Goal: Navigation & Orientation: Find specific page/section

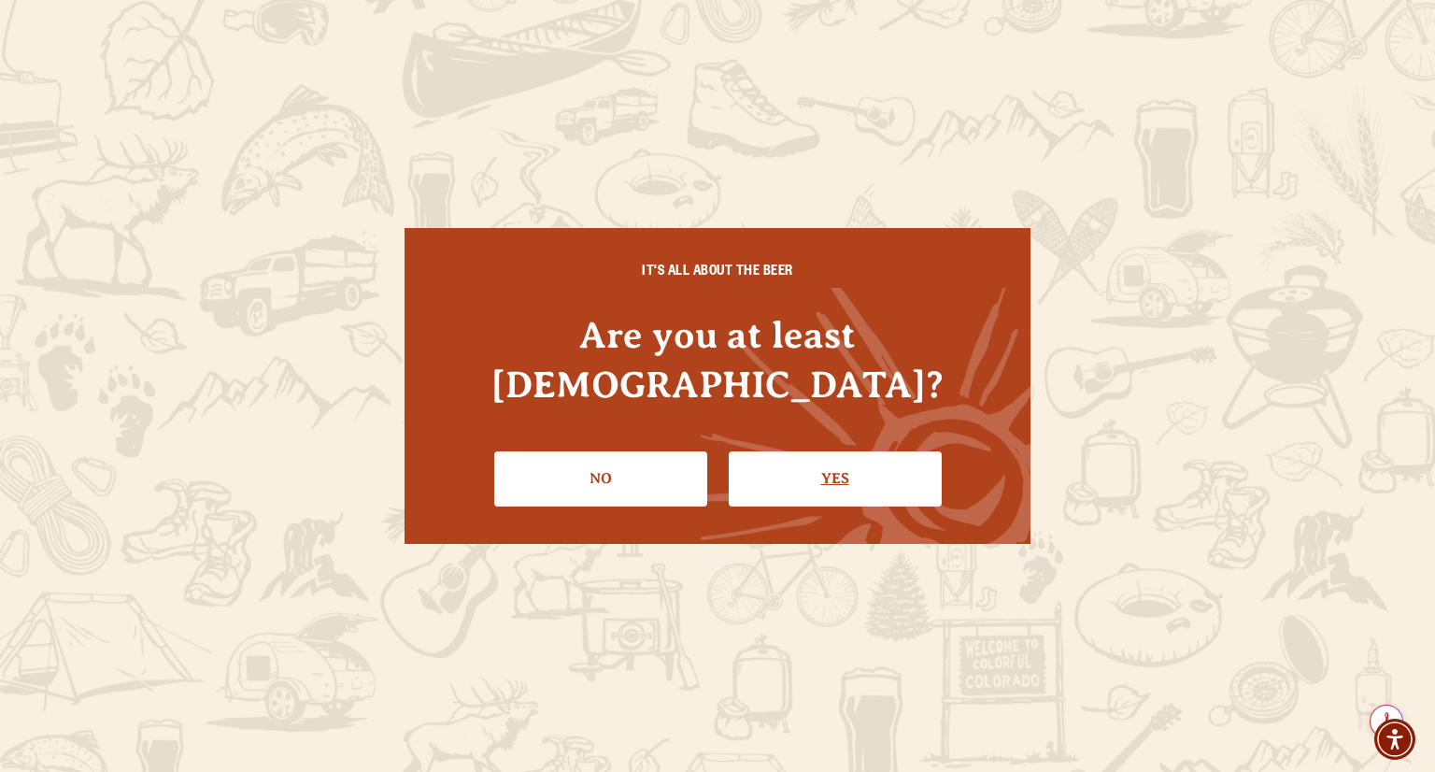
click at [861, 451] on link "Yes" at bounding box center [835, 478] width 213 height 54
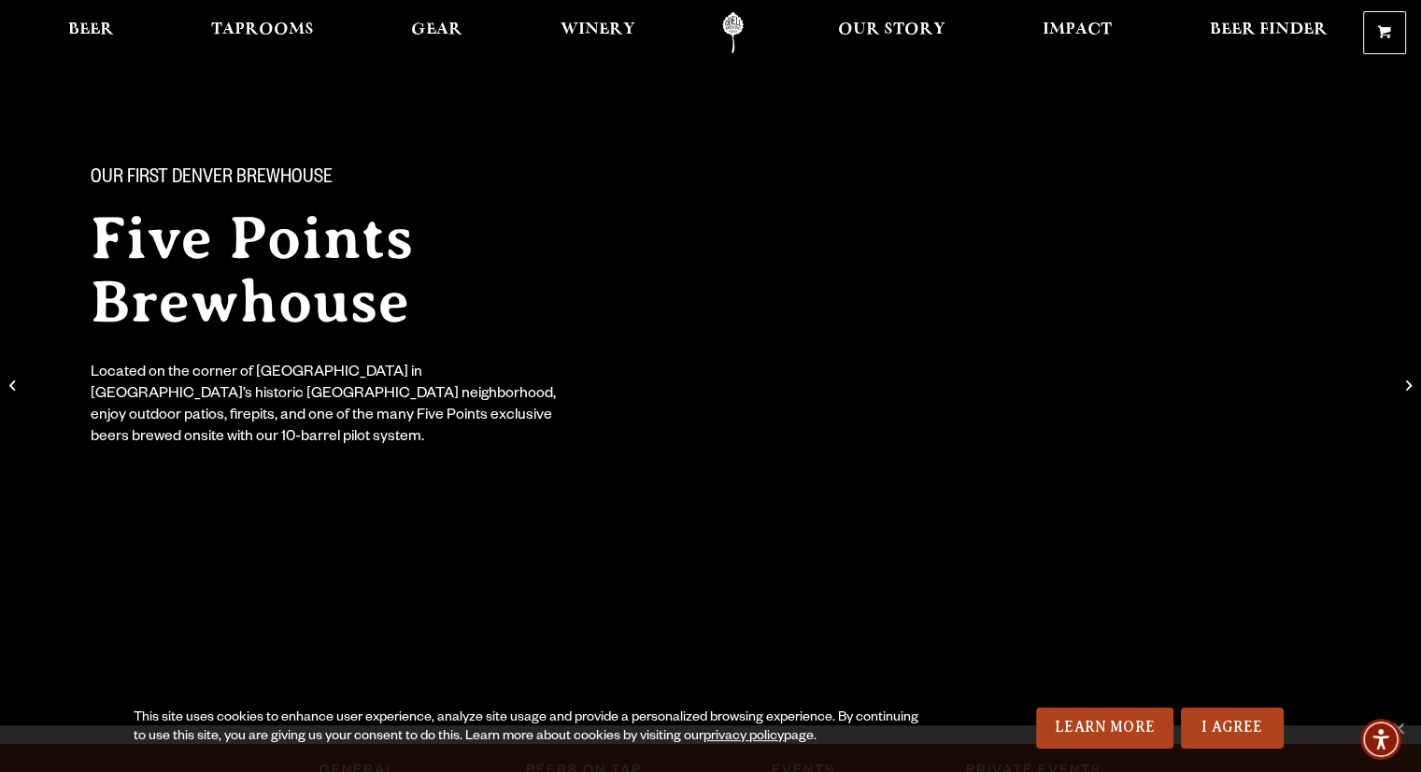
scroll to position [187, 0]
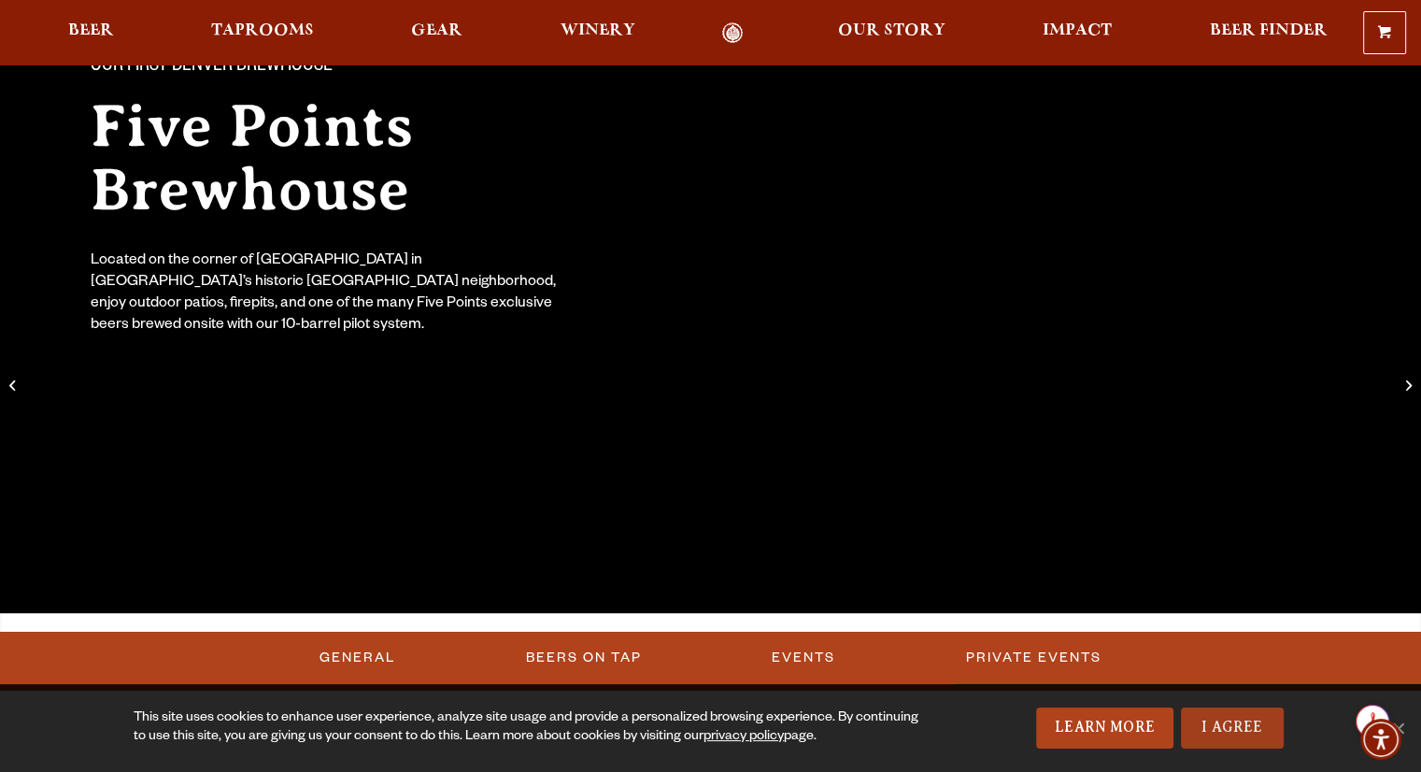
click at [1213, 727] on link "I Agree" at bounding box center [1232, 727] width 103 height 41
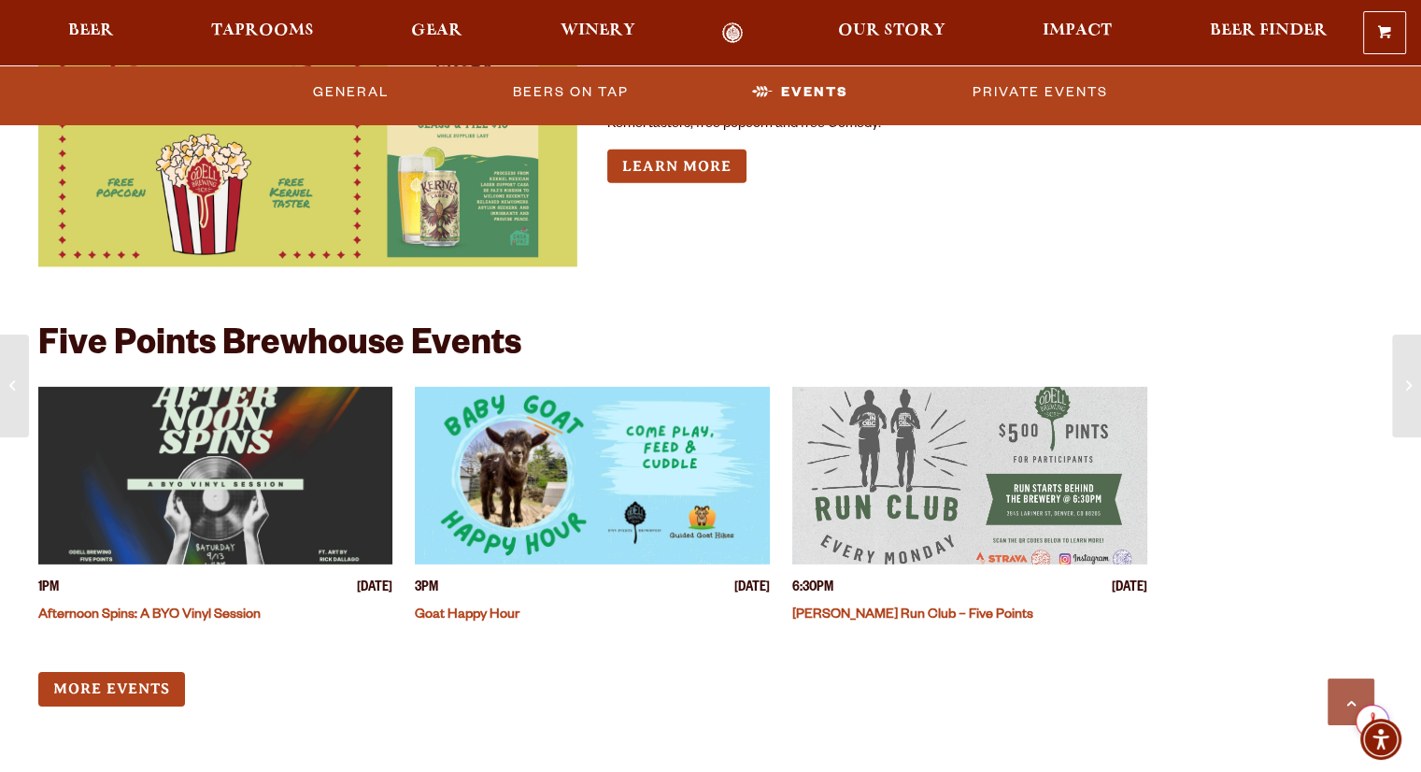
scroll to position [6591, 0]
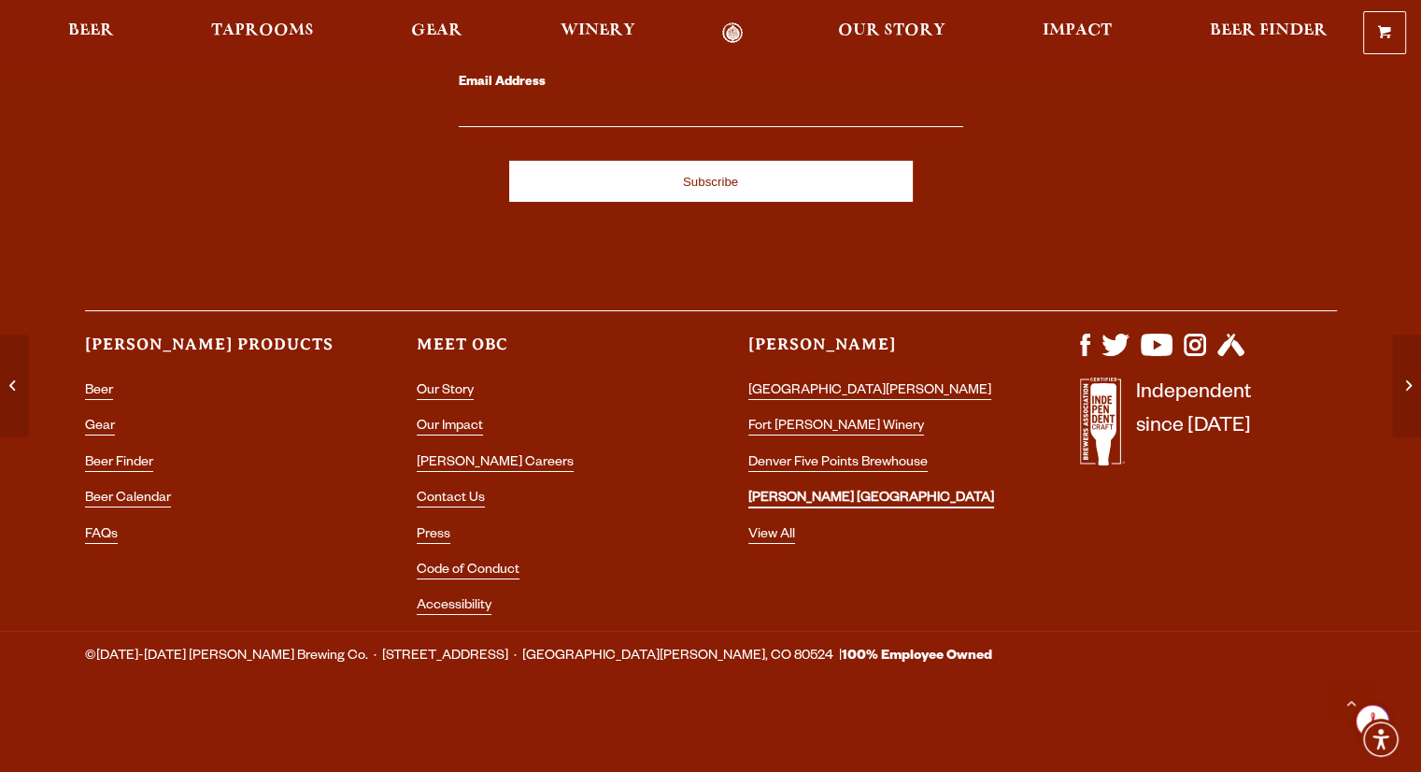
click at [832, 495] on link "[PERSON_NAME] [GEOGRAPHIC_DATA]" at bounding box center [871, 499] width 246 height 17
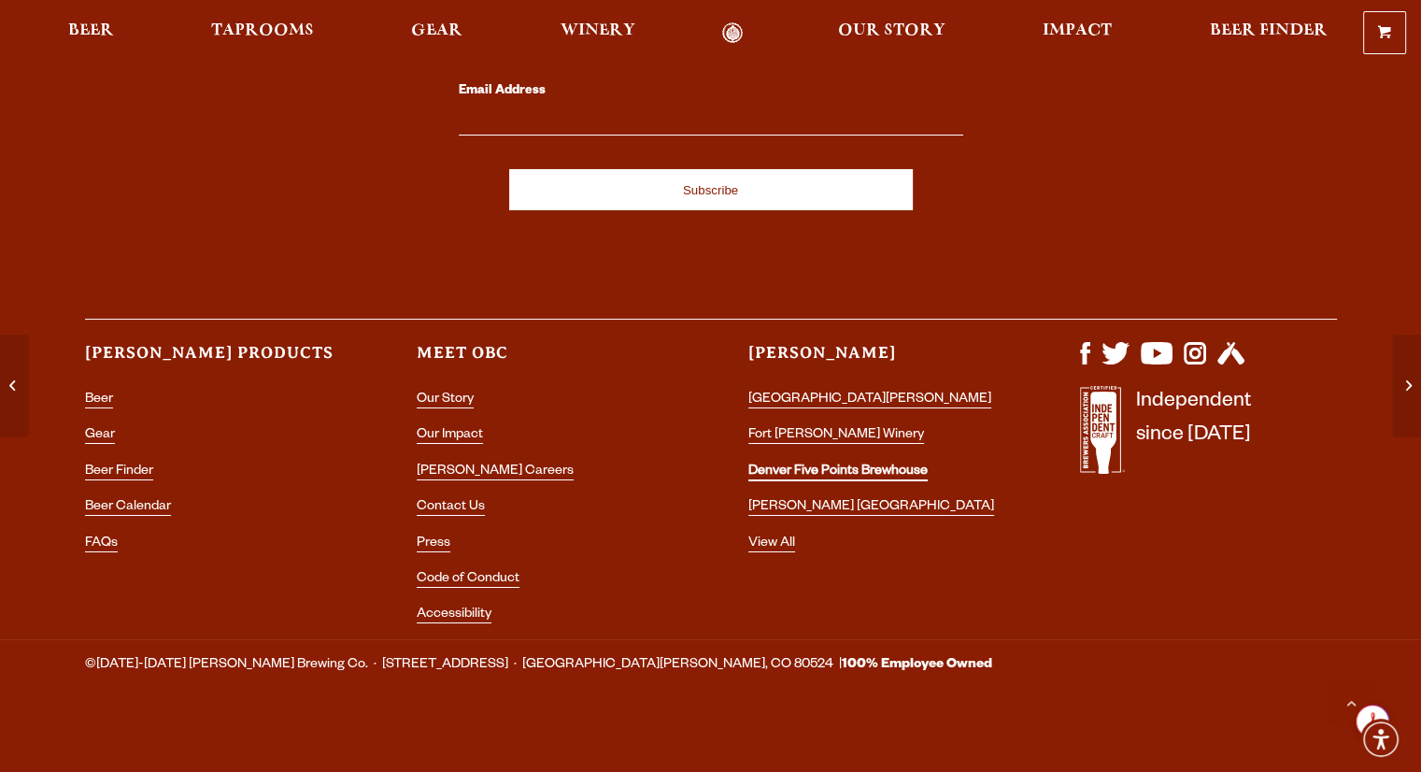
click at [807, 470] on link "Denver Five Points Brewhouse" at bounding box center [837, 472] width 179 height 17
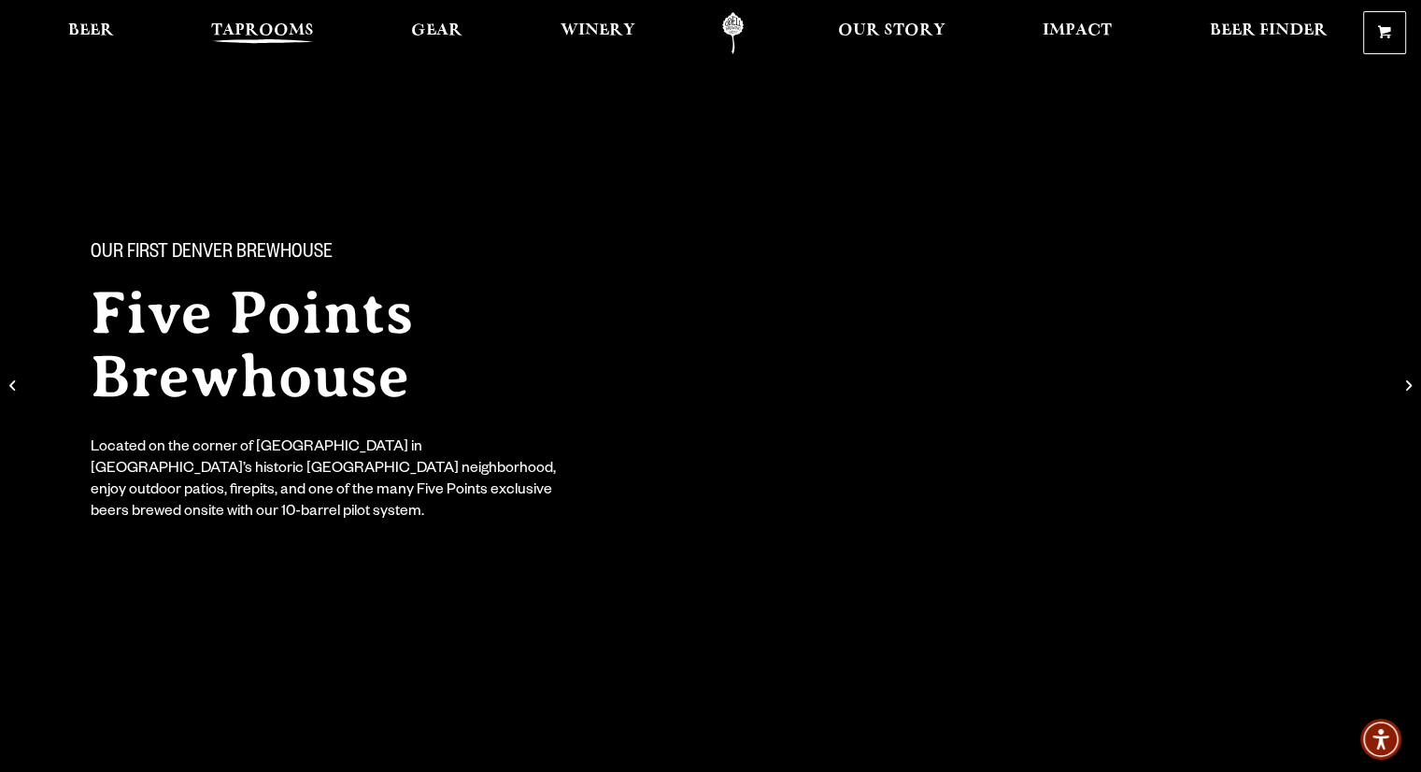
click at [254, 24] on span "Taprooms" at bounding box center [262, 30] width 103 height 15
